Goal: Information Seeking & Learning: Understand process/instructions

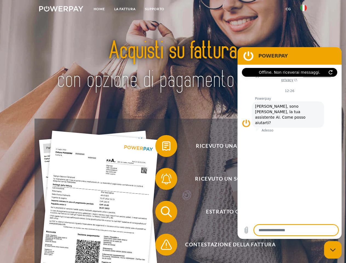
click at [61, 10] on img at bounding box center [61, 8] width 44 height 5
click at [303, 10] on img at bounding box center [303, 8] width 7 height 7
click at [288, 9] on link "CG" at bounding box center [288, 9] width 15 height 10
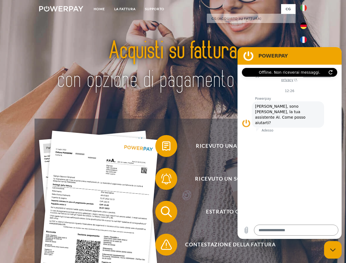
click at [162, 147] on span at bounding box center [157, 145] width 27 height 27
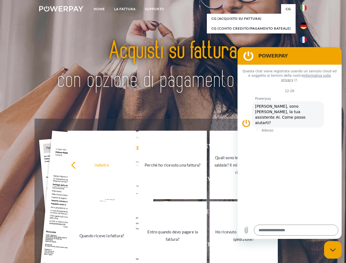
click at [162, 180] on div "indietro Perché ho ricevuto una fattura? Quali sono le fatture non ancora salda…" at bounding box center [172, 199] width 221 height 141
click at [162, 213] on link "Entro quando devo pagare la fattura?" at bounding box center [172, 235] width 68 height 68
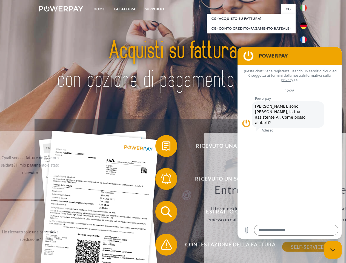
click at [162, 245] on span at bounding box center [157, 244] width 27 height 27
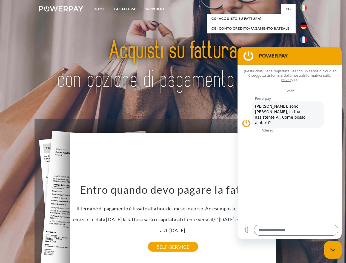
click at [332, 250] on icon "Chiudi la finestra di messaggistica" at bounding box center [333, 250] width 6 height 4
type textarea "*"
